Goal: Check status: Check status

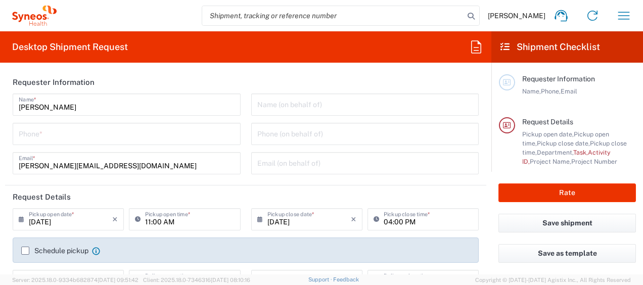
type input "[GEOGRAPHIC_DATA]"
type input "Syneos Health Germany GMBH"
click at [624, 11] on icon "button" at bounding box center [624, 16] width 16 height 16
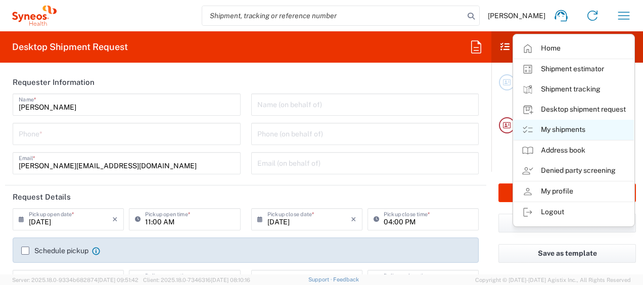
type input "4510"
click at [562, 129] on link "My shipments" at bounding box center [574, 130] width 120 height 20
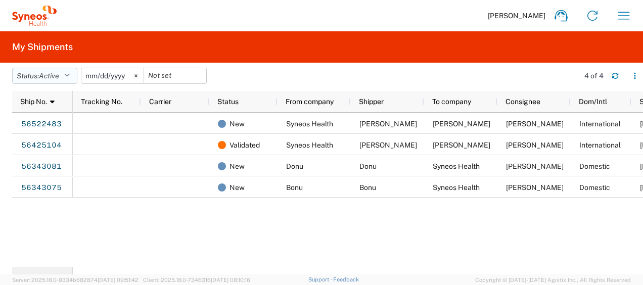
click at [69, 75] on icon "button" at bounding box center [67, 75] width 6 height 7
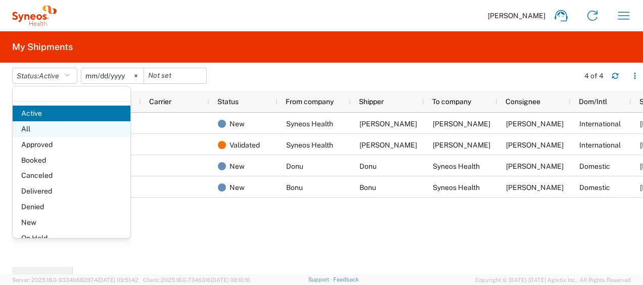
click at [30, 128] on span "All" at bounding box center [72, 129] width 118 height 16
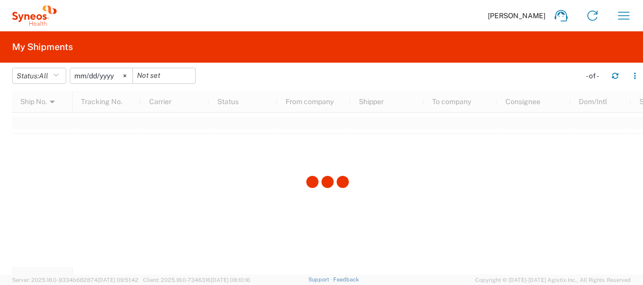
click at [30, 128] on div at bounding box center [327, 182] width 631 height 183
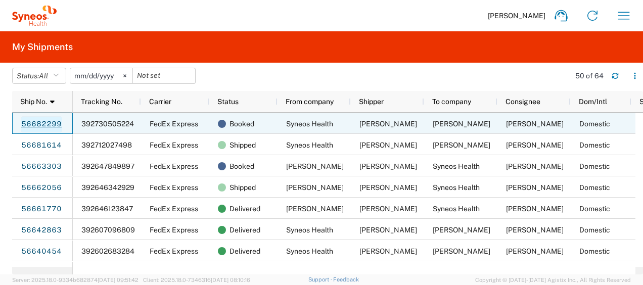
click at [37, 124] on link "56682299" at bounding box center [41, 124] width 41 height 16
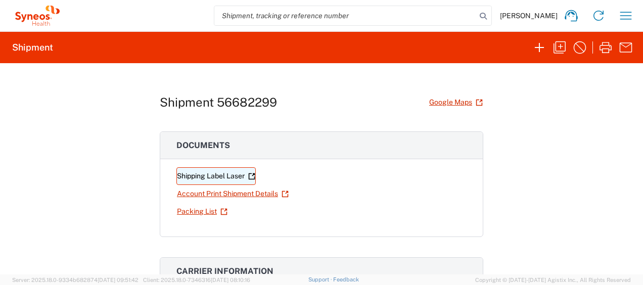
click at [204, 174] on link "Shipping Label Laser" at bounding box center [215, 176] width 79 height 18
